Goal: Obtain resource: Obtain resource

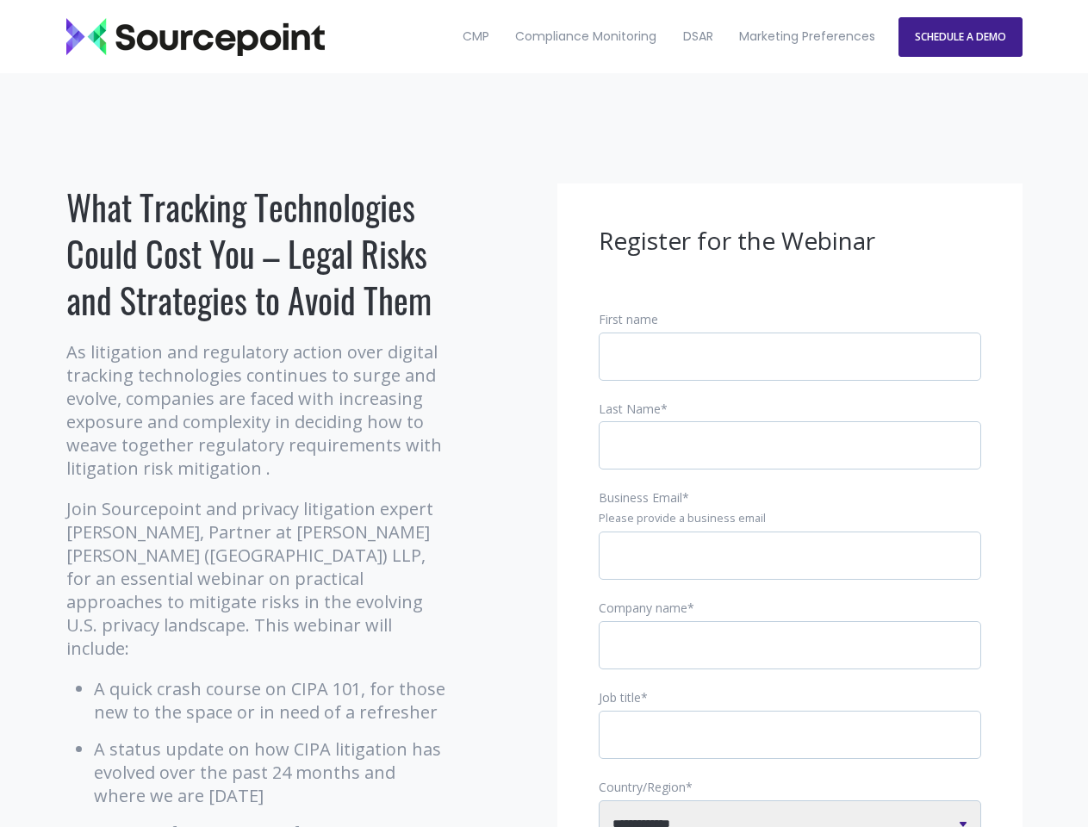
click at [790, 569] on input "Business Email *" at bounding box center [789, 555] width 382 height 48
